Goal: Information Seeking & Learning: Learn about a topic

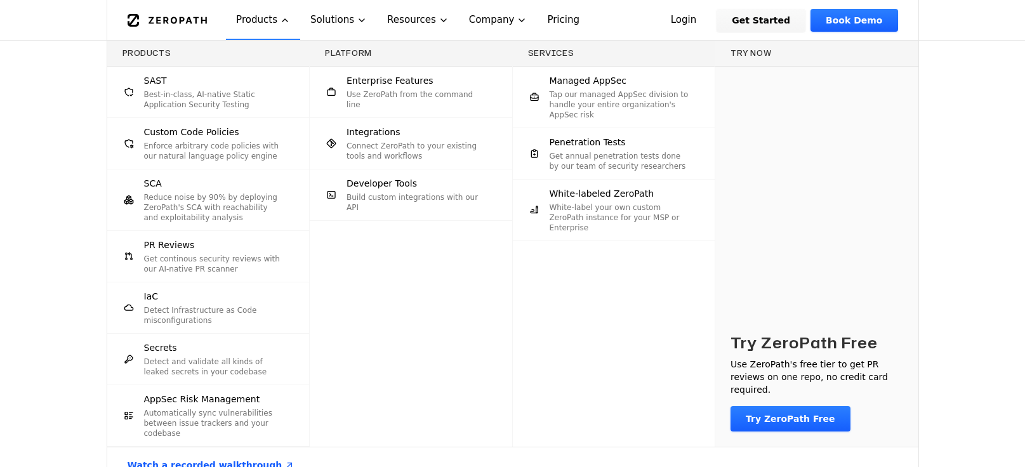
scroll to position [4692, 0]
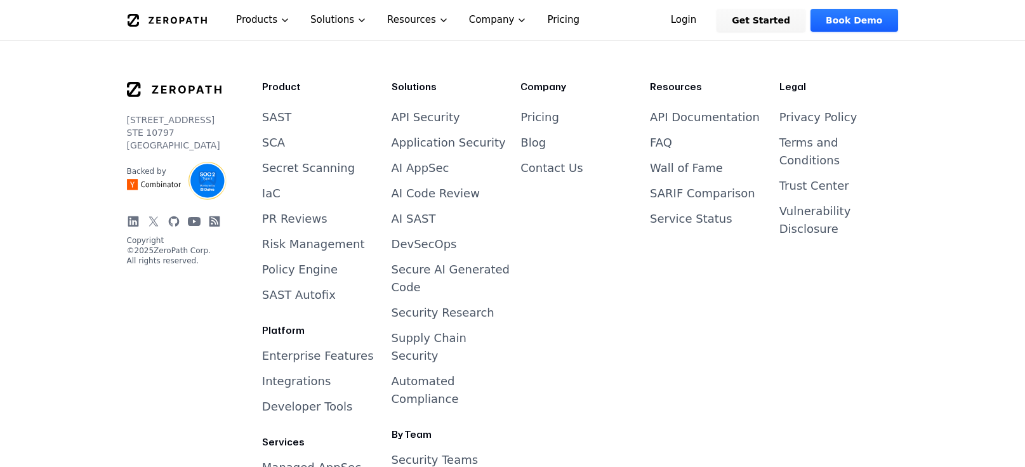
scroll to position [4692, 0]
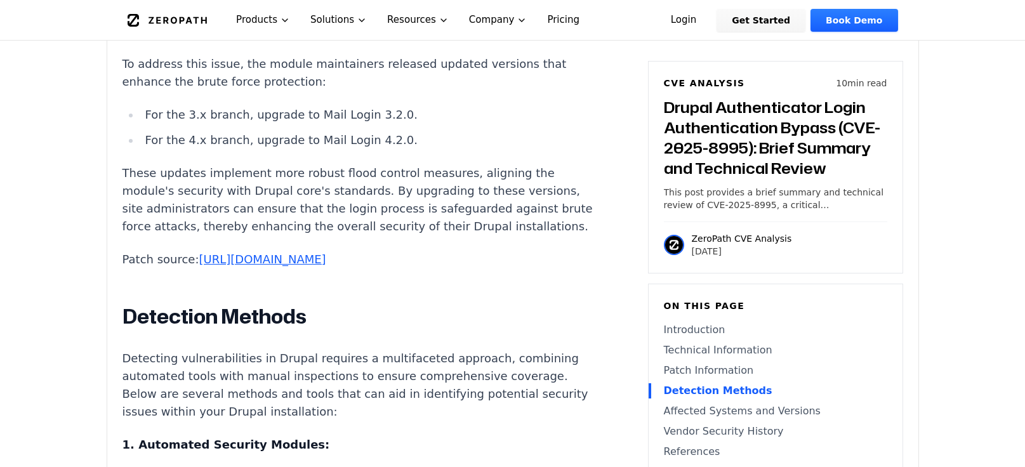
scroll to position [1707, 0]
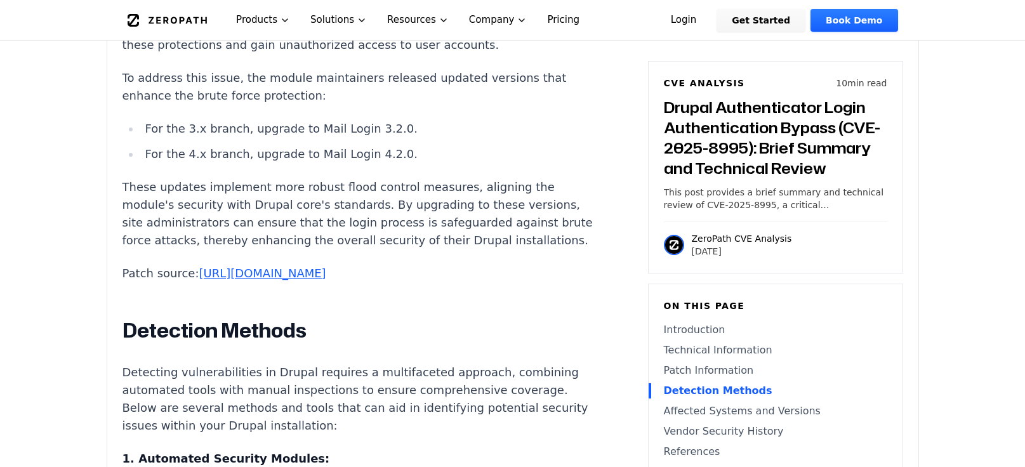
click at [282, 280] on link "[URL][DOMAIN_NAME]" at bounding box center [262, 273] width 127 height 13
